Goal: Navigation & Orientation: Find specific page/section

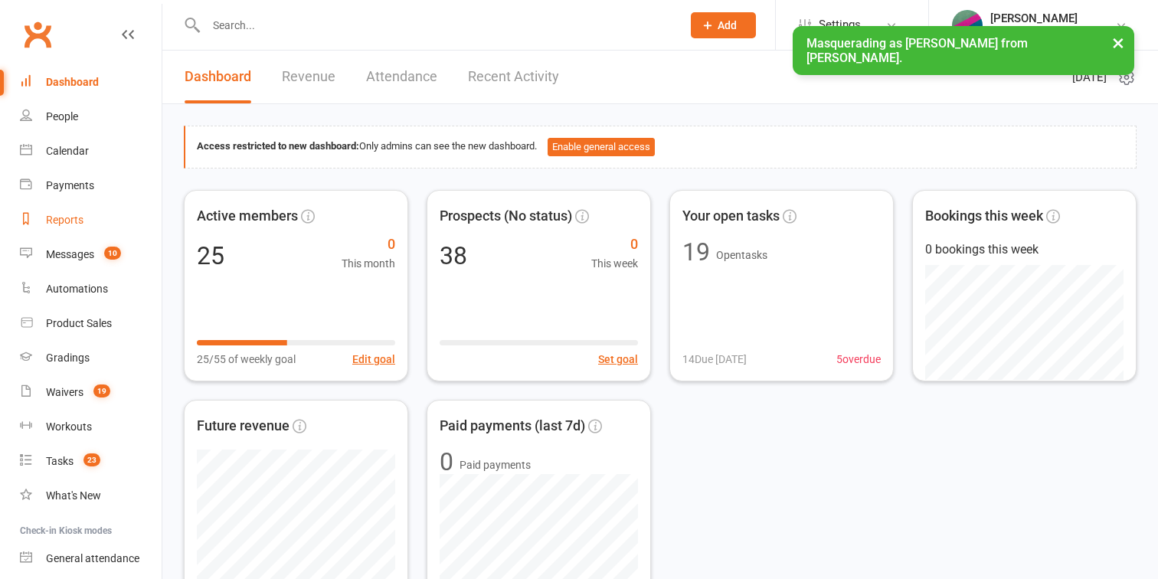
click at [63, 229] on link "Reports" at bounding box center [91, 220] width 142 height 34
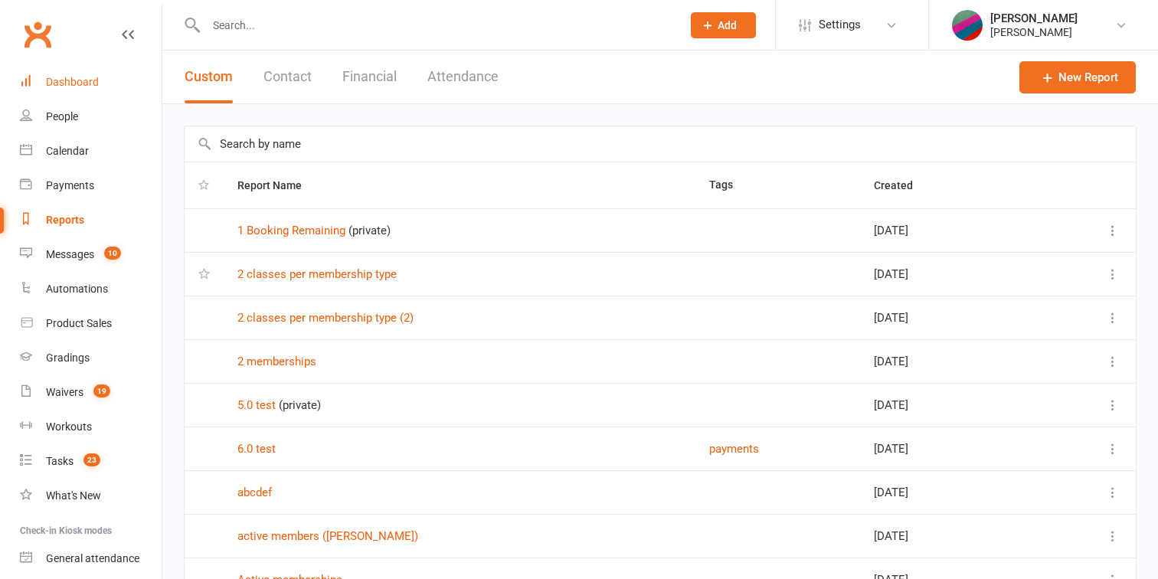
click at [64, 83] on div "Dashboard" at bounding box center [72, 82] width 53 height 12
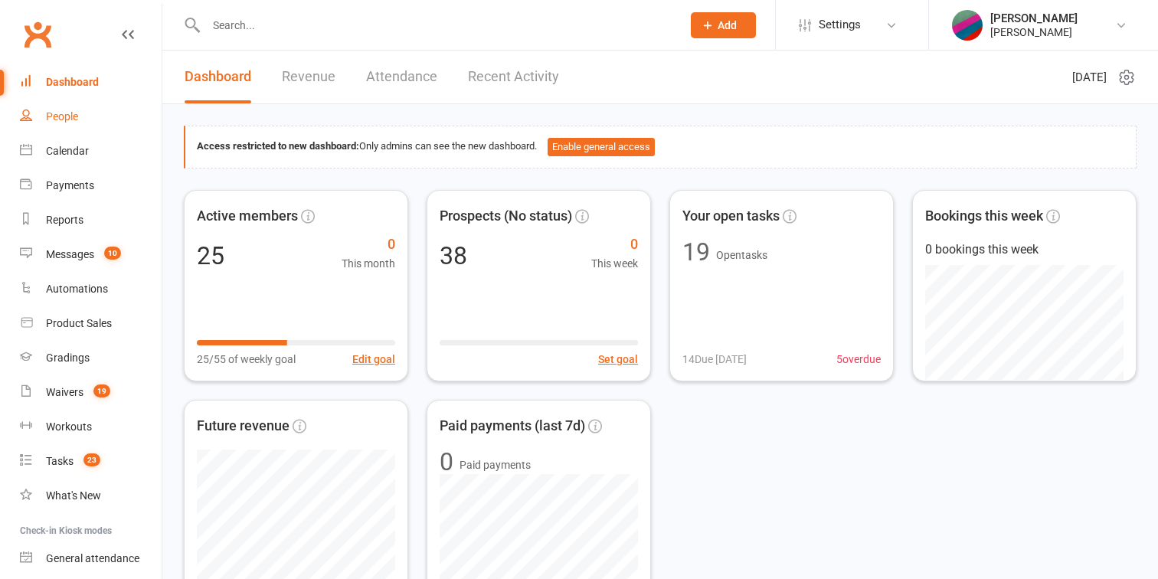
click at [67, 116] on div "People" at bounding box center [62, 116] width 32 height 12
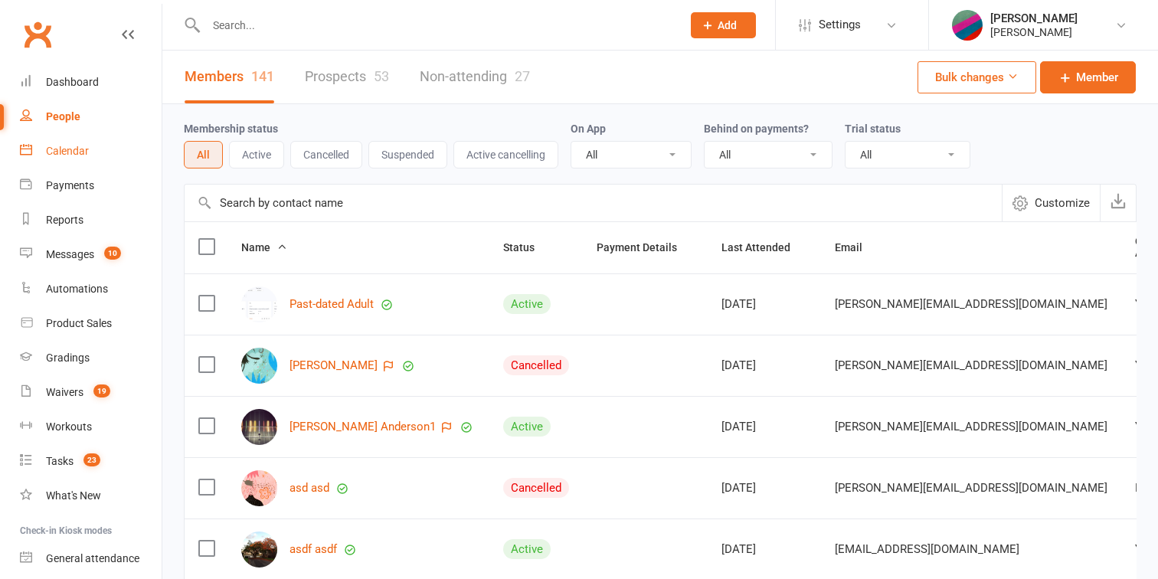
click at [69, 155] on div "Calendar" at bounding box center [67, 151] width 43 height 12
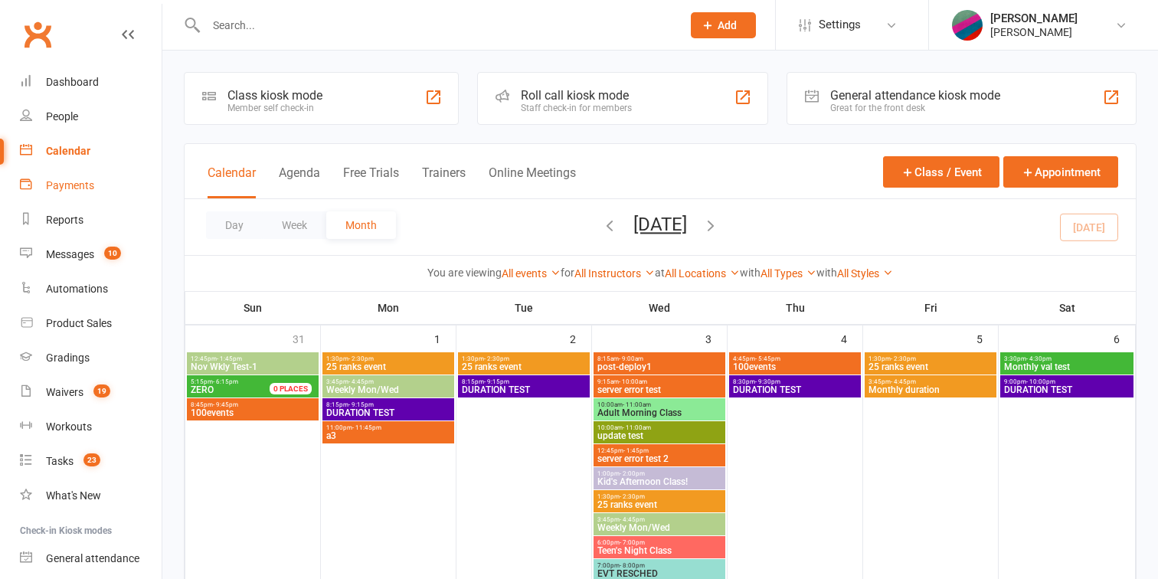
click at [74, 188] on div "Payments" at bounding box center [70, 185] width 48 height 12
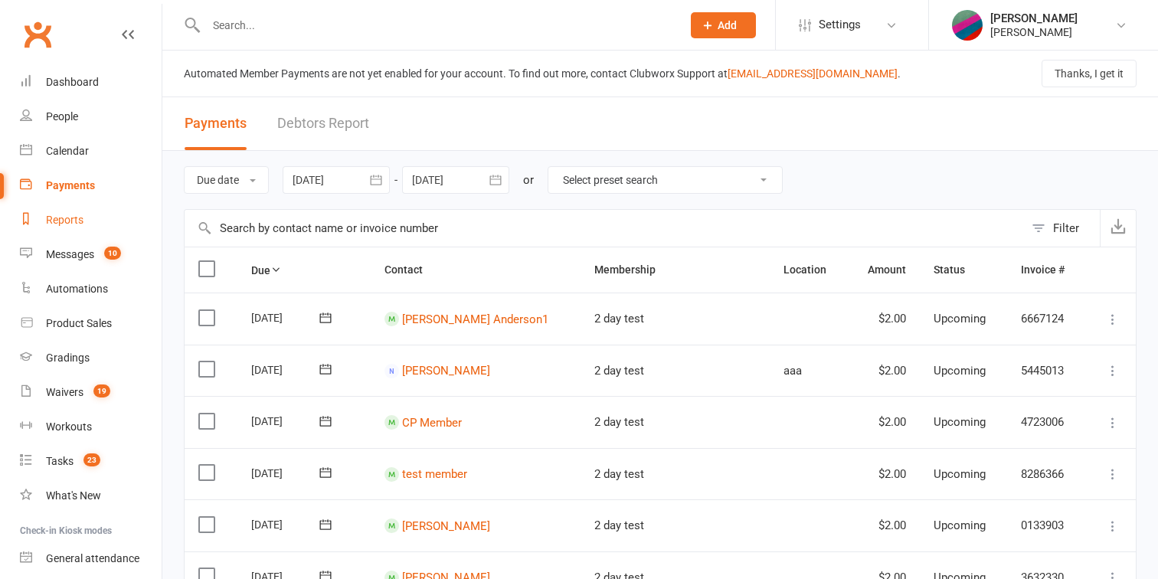
click at [65, 220] on div "Reports" at bounding box center [65, 220] width 38 height 12
